Goal: Task Accomplishment & Management: Use online tool/utility

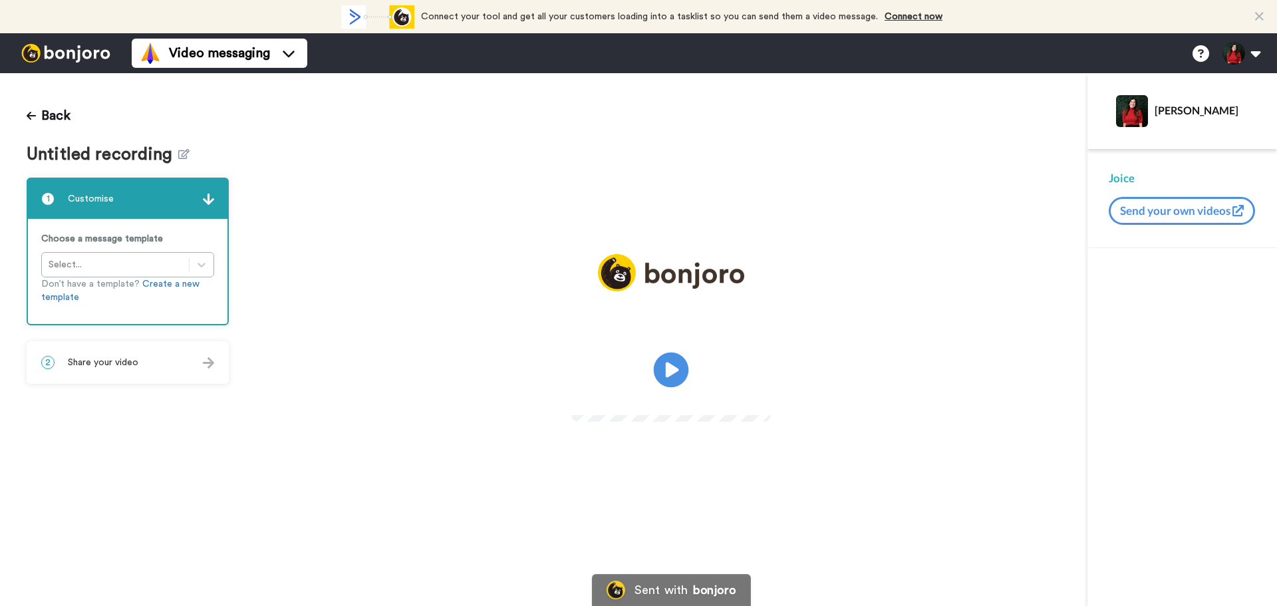
click at [659, 384] on icon "Play/Pause" at bounding box center [671, 370] width 35 height 63
click at [178, 150] on icon at bounding box center [183, 154] width 11 height 10
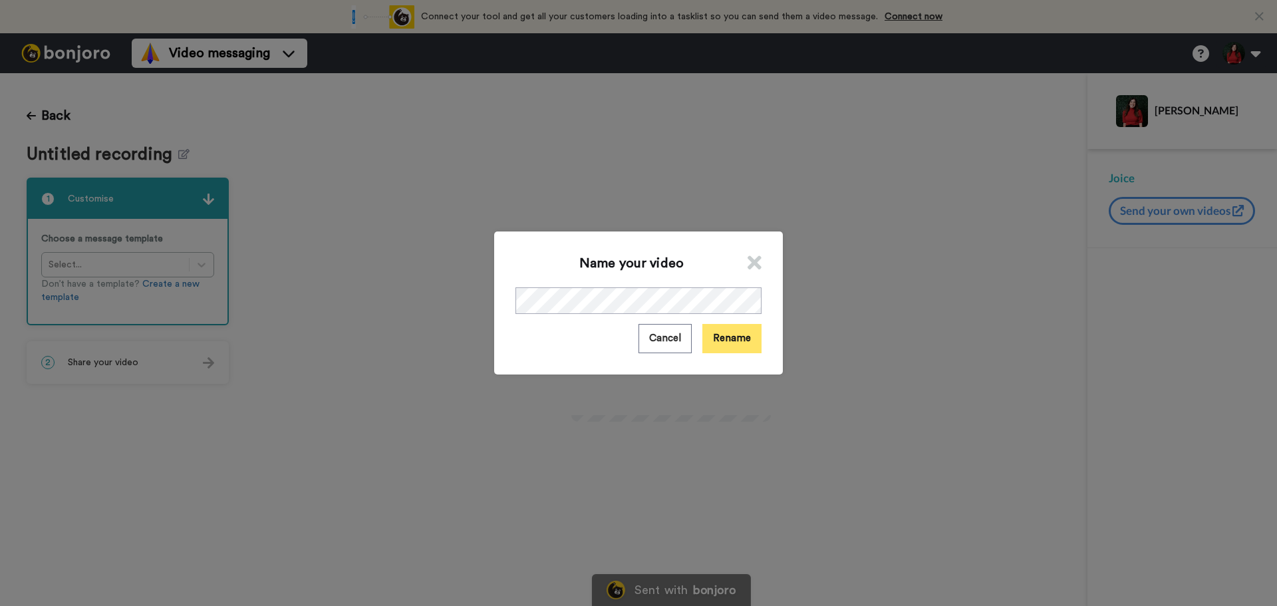
click at [728, 341] on button "Rename" at bounding box center [731, 338] width 59 height 29
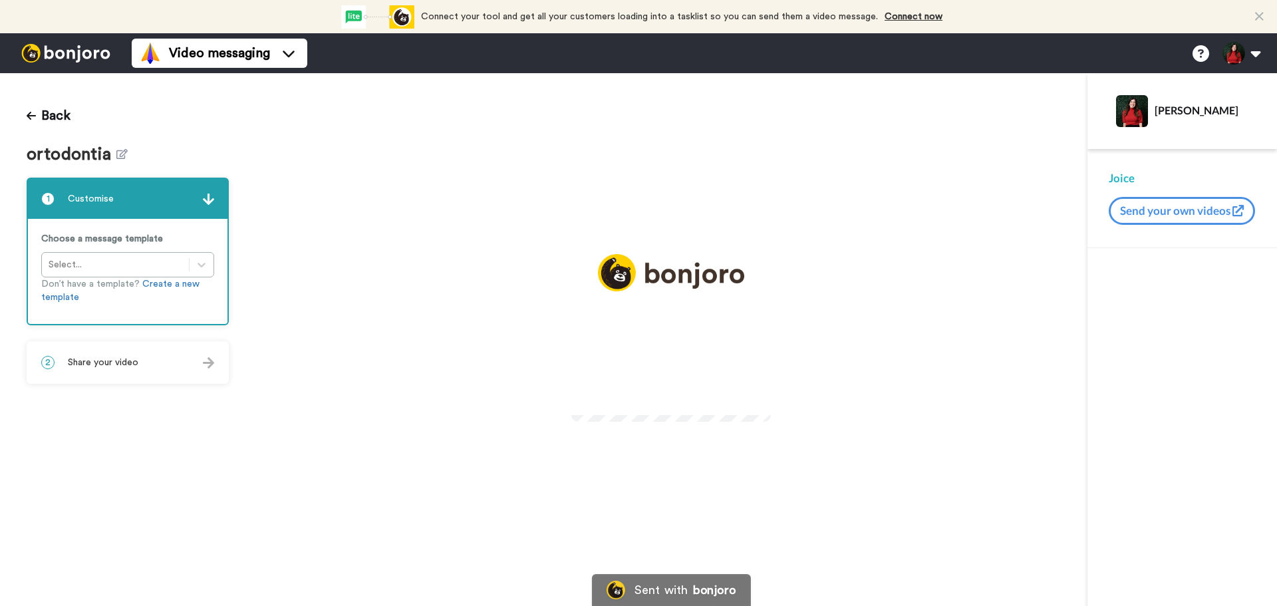
click at [668, 351] on icon "Play/Pause" at bounding box center [671, 370] width 35 height 63
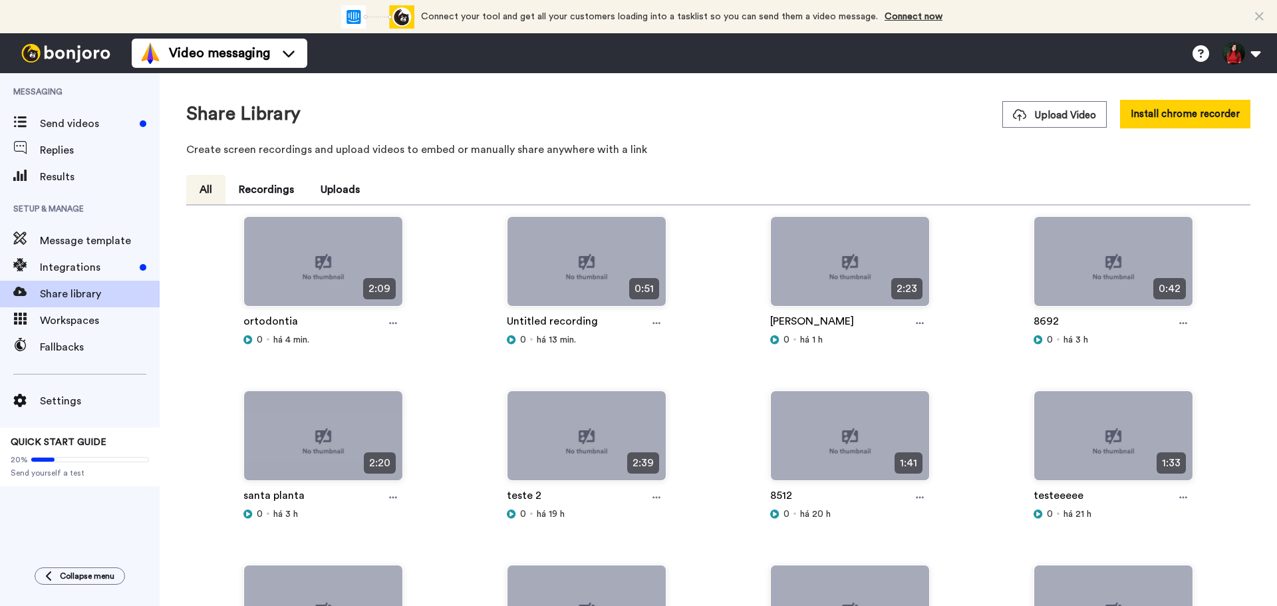
drag, startPoint x: 394, startPoint y: 323, endPoint x: 406, endPoint y: 346, distance: 25.3
click at [394, 323] on icon at bounding box center [393, 324] width 8 height 2
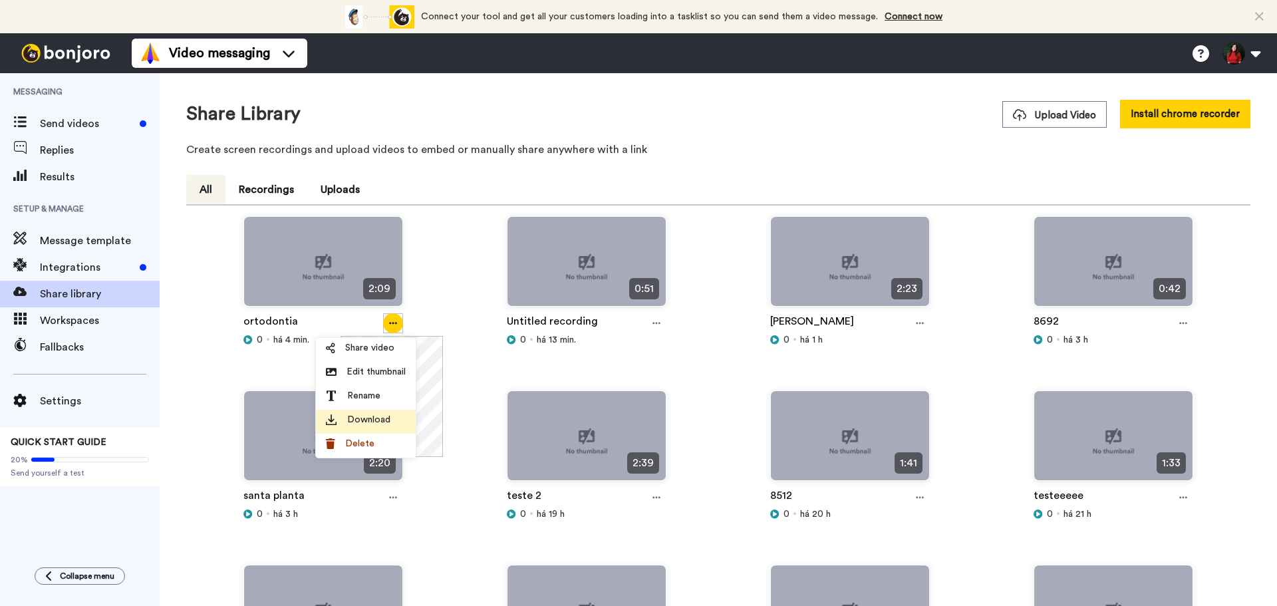
click at [390, 418] on div "Download" at bounding box center [366, 419] width 80 height 13
